Goal: Task Accomplishment & Management: Complete application form

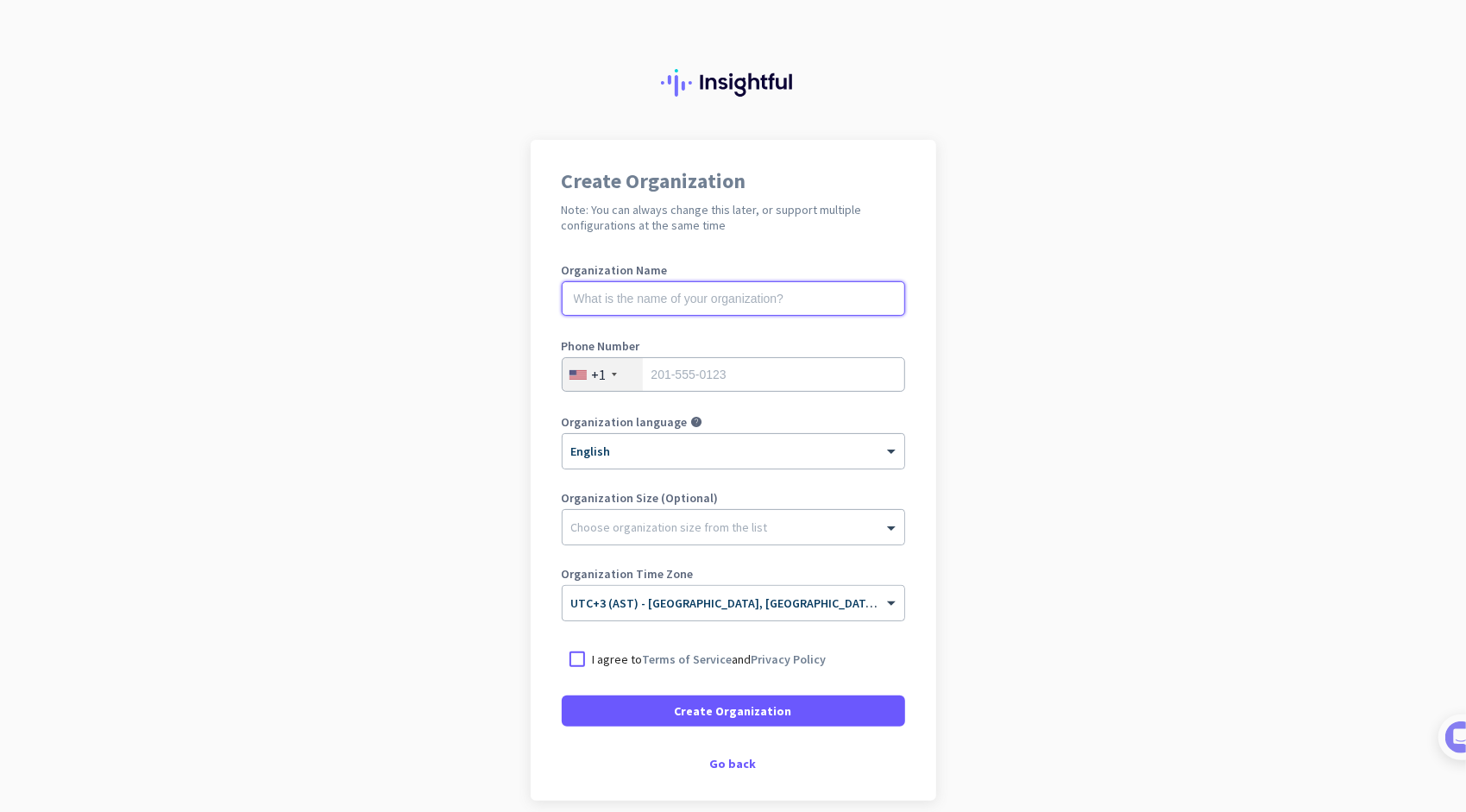
click at [748, 300] on input "text" at bounding box center [734, 298] width 344 height 34
click at [574, 661] on div at bounding box center [577, 659] width 31 height 31
click at [655, 288] on input "Mercor" at bounding box center [734, 298] width 344 height 34
type input "[DOMAIN_NAME] Corporation"
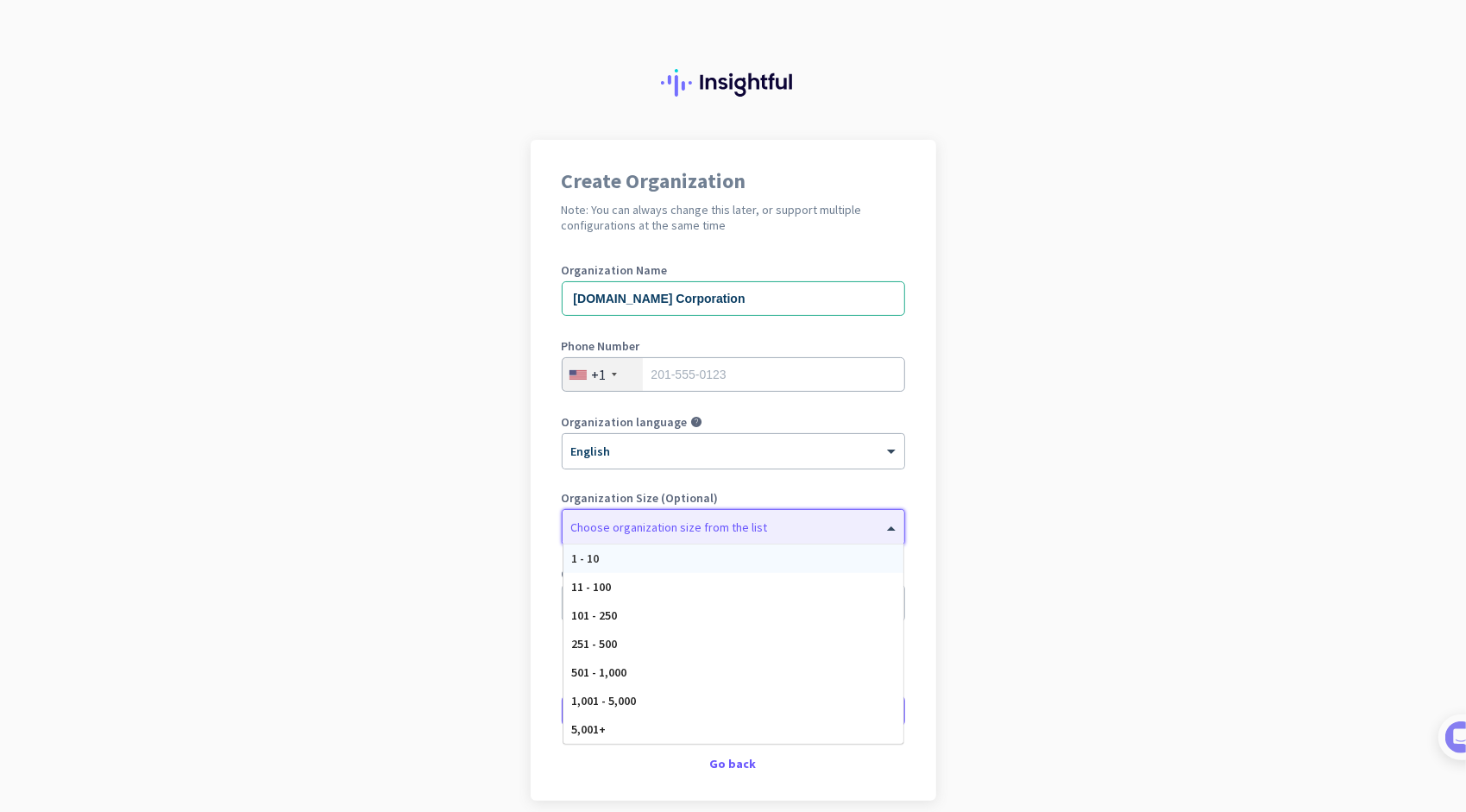
click at [776, 522] on div at bounding box center [734, 523] width 342 height 18
click at [1001, 473] on app-onboarding-organization "Create Organization Note: You can always change this later, or support multiple…" at bounding box center [733, 514] width 1466 height 748
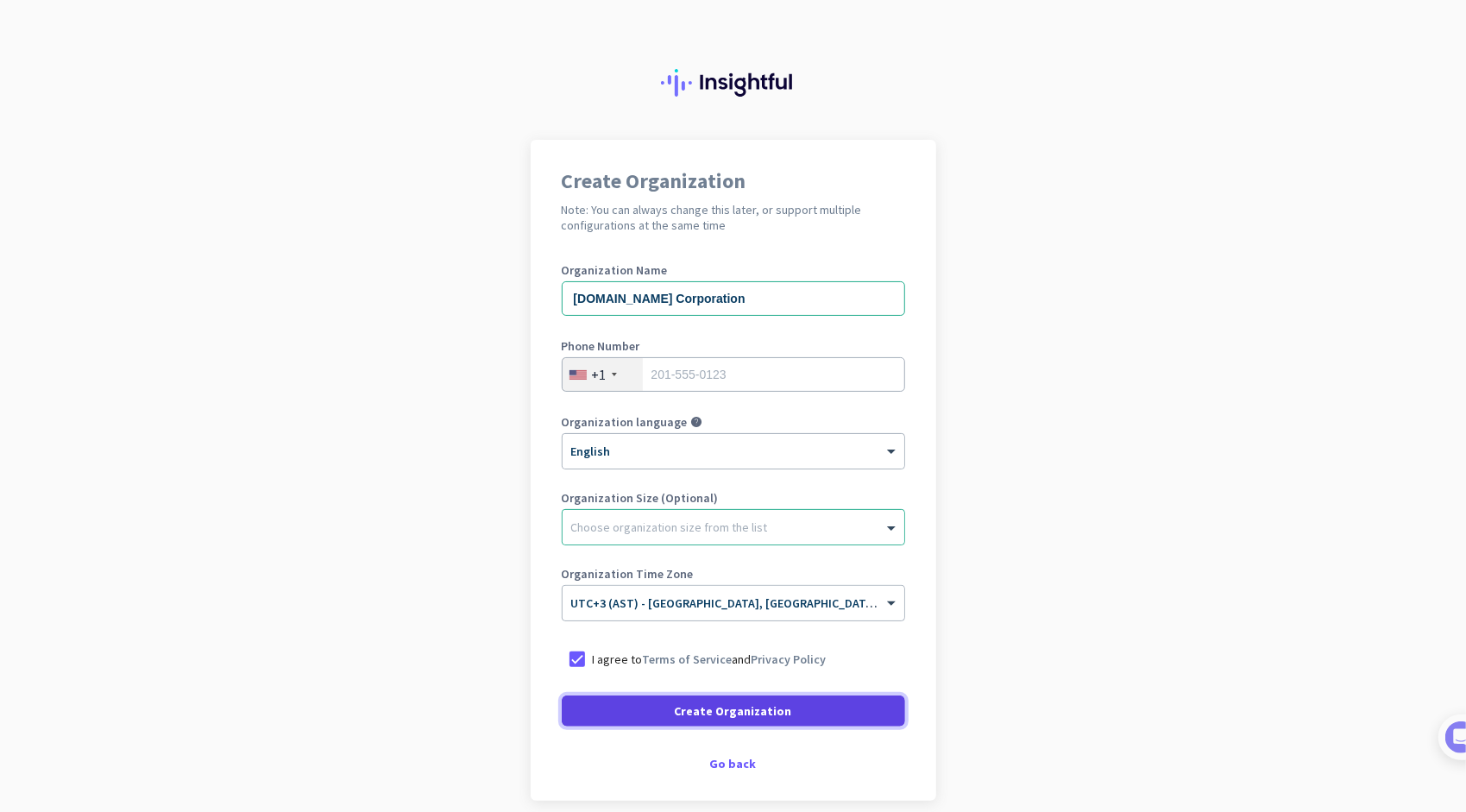
click at [716, 708] on span "Create Organization" at bounding box center [734, 711] width 117 height 18
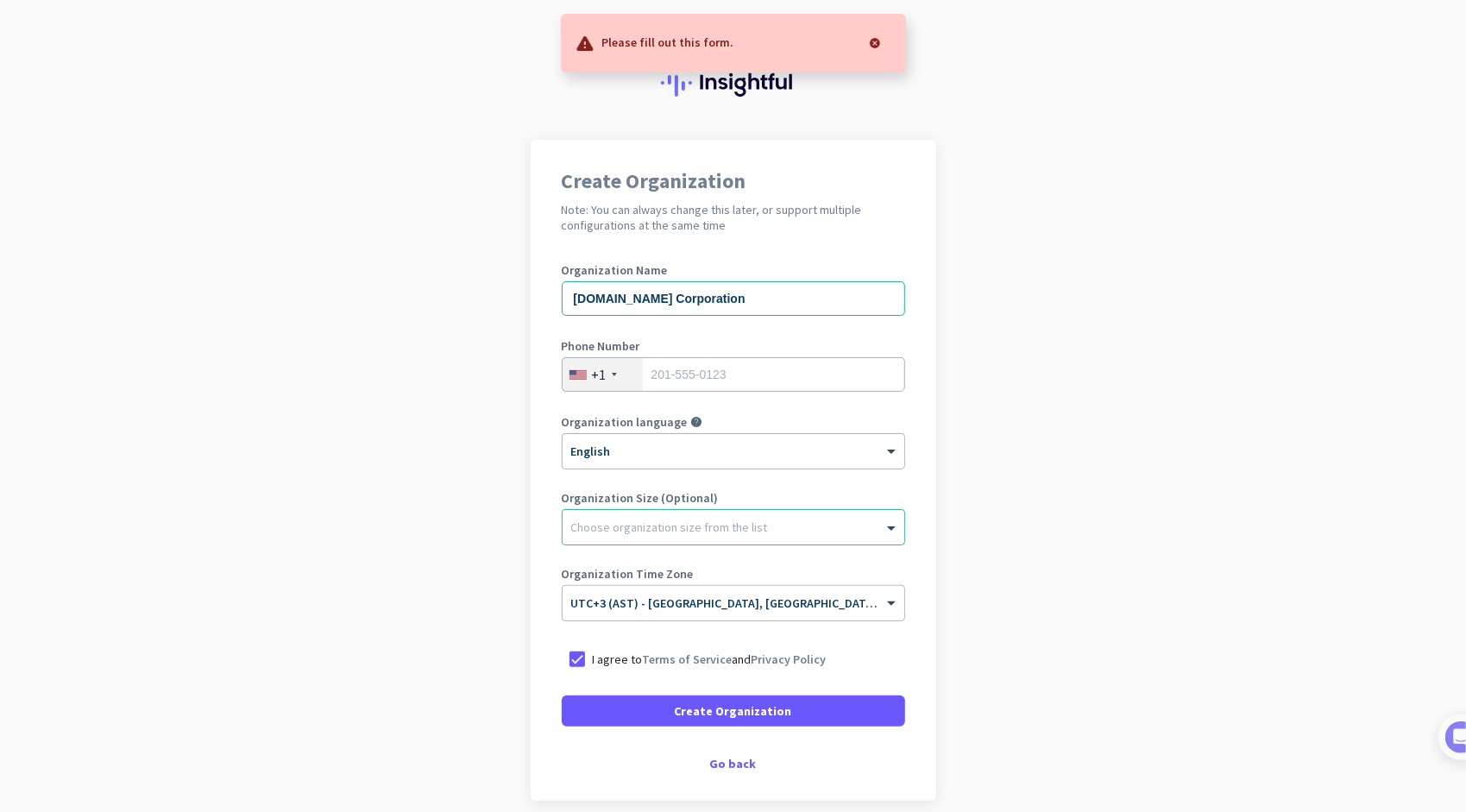
click at [879, 41] on div at bounding box center [874, 43] width 34 height 34
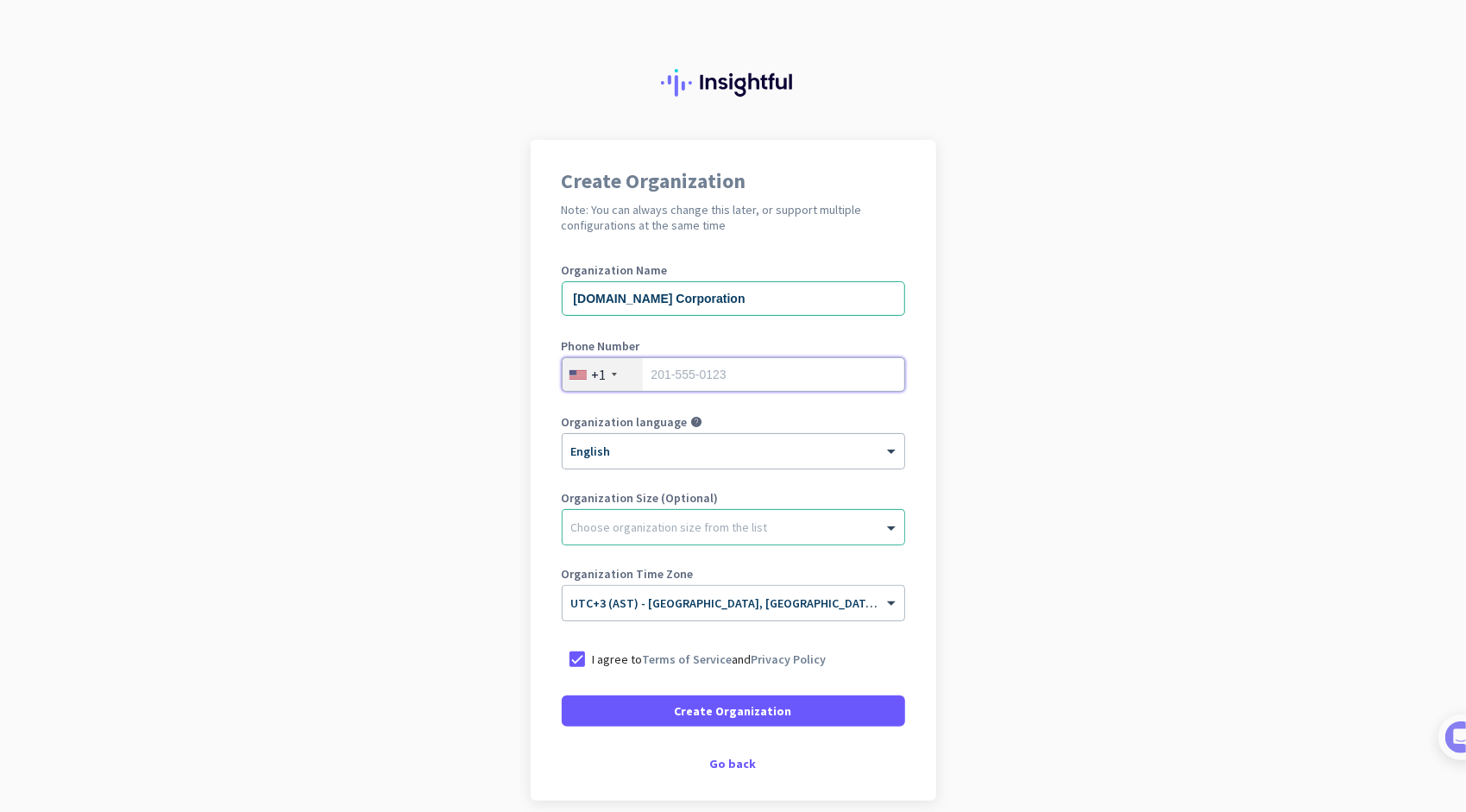
click at [661, 373] on input "tel" at bounding box center [734, 374] width 344 height 34
